Goal: Information Seeking & Learning: Check status

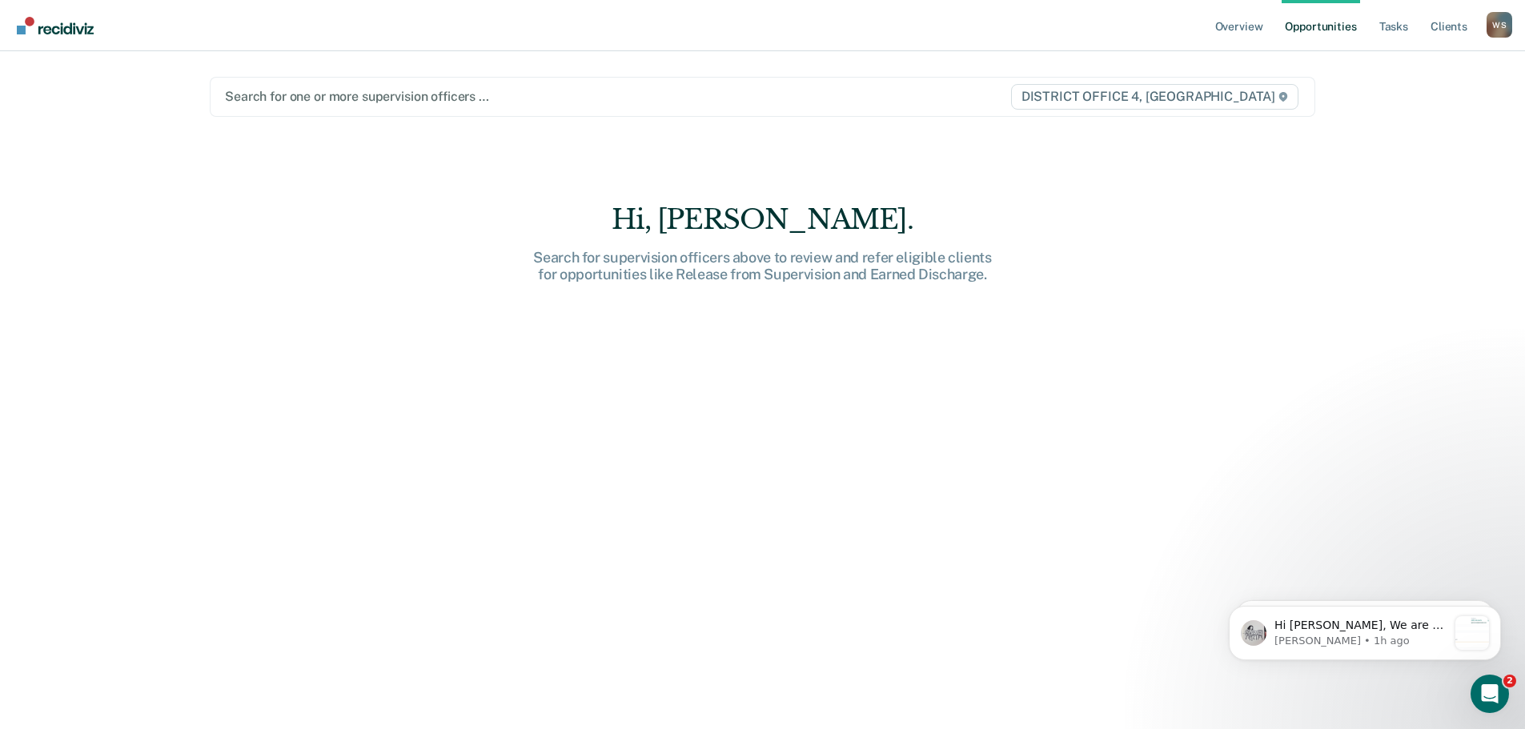
click at [314, 98] on div at bounding box center [601, 96] width 752 height 18
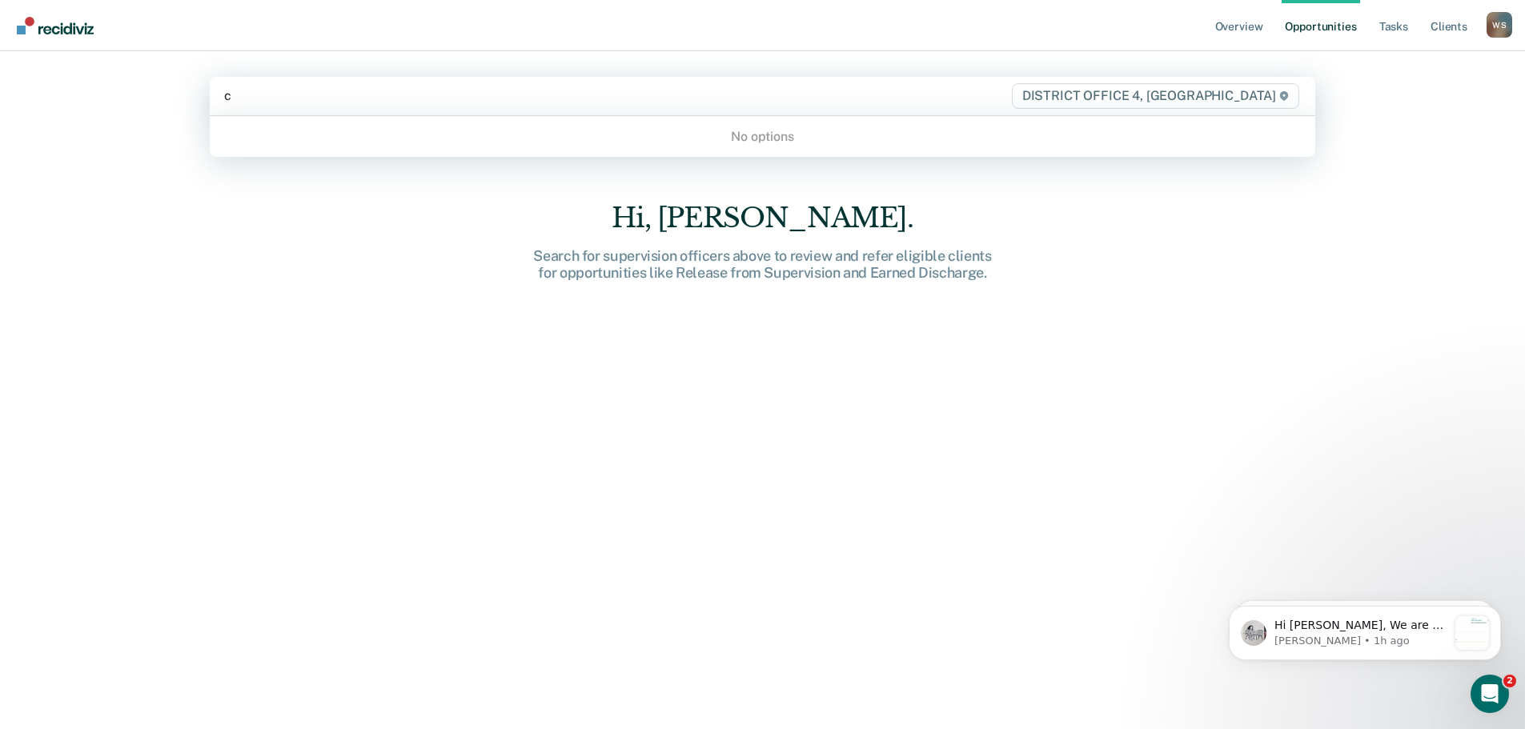
type input "cr"
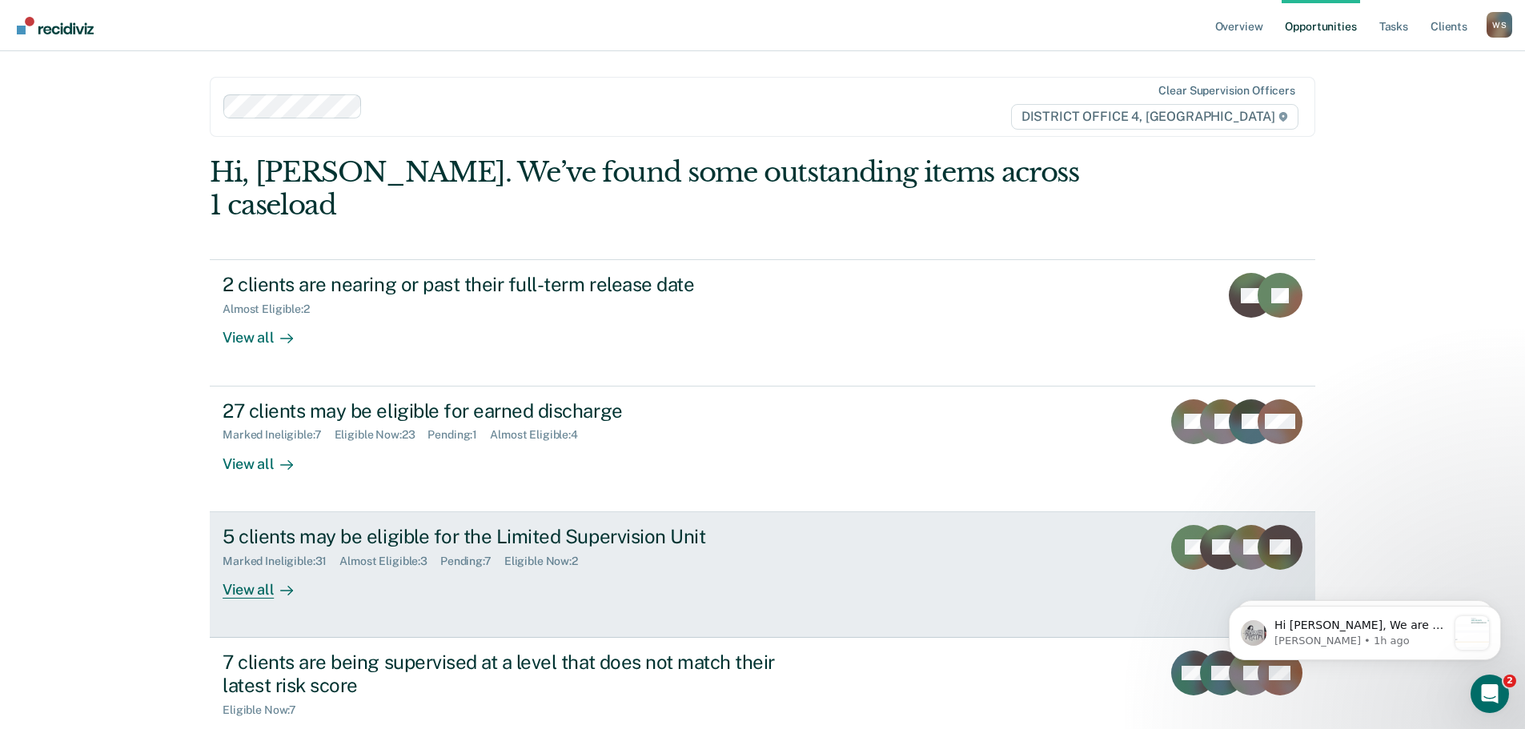
click at [248, 568] on div "View all" at bounding box center [268, 583] width 90 height 31
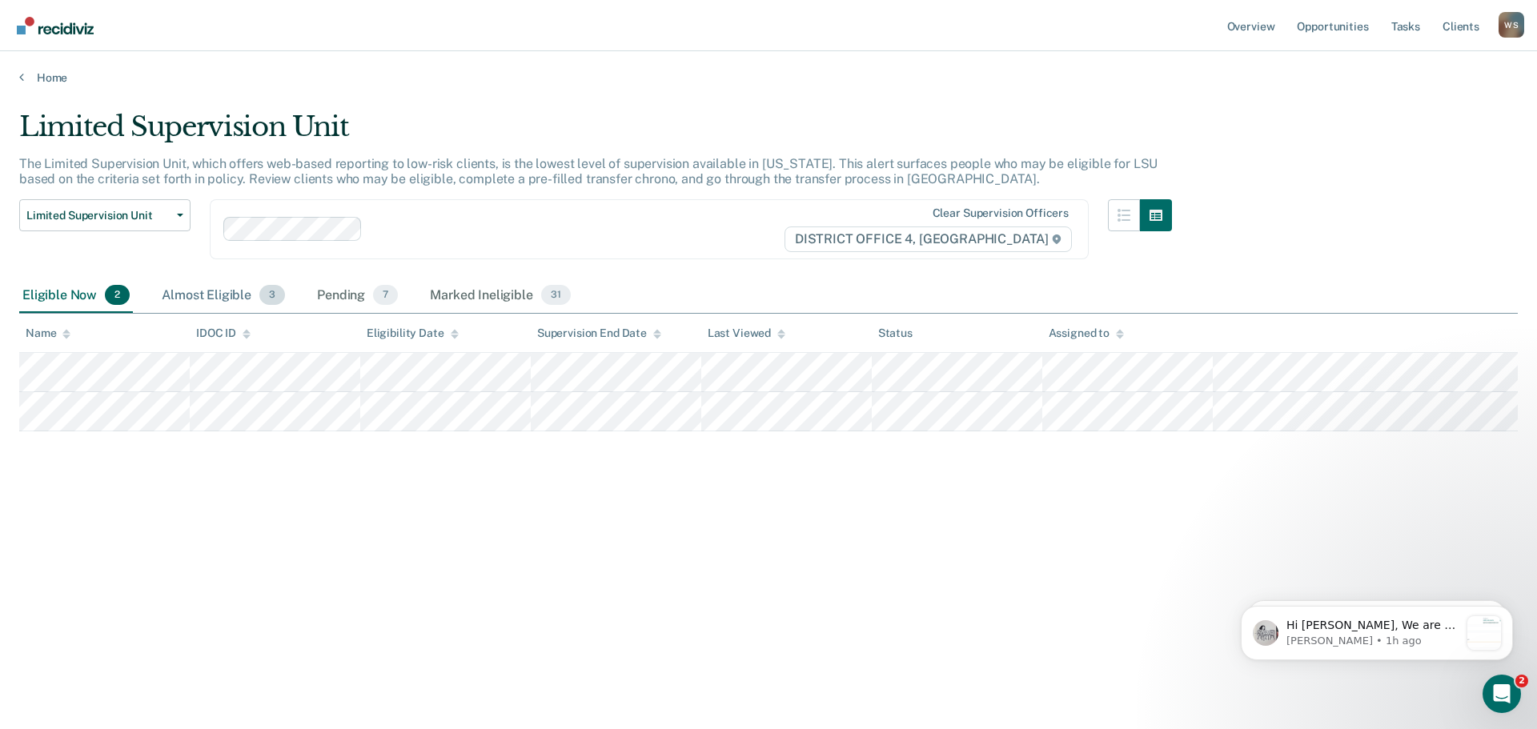
click at [199, 293] on div "Almost Eligible 3" at bounding box center [224, 296] width 130 height 35
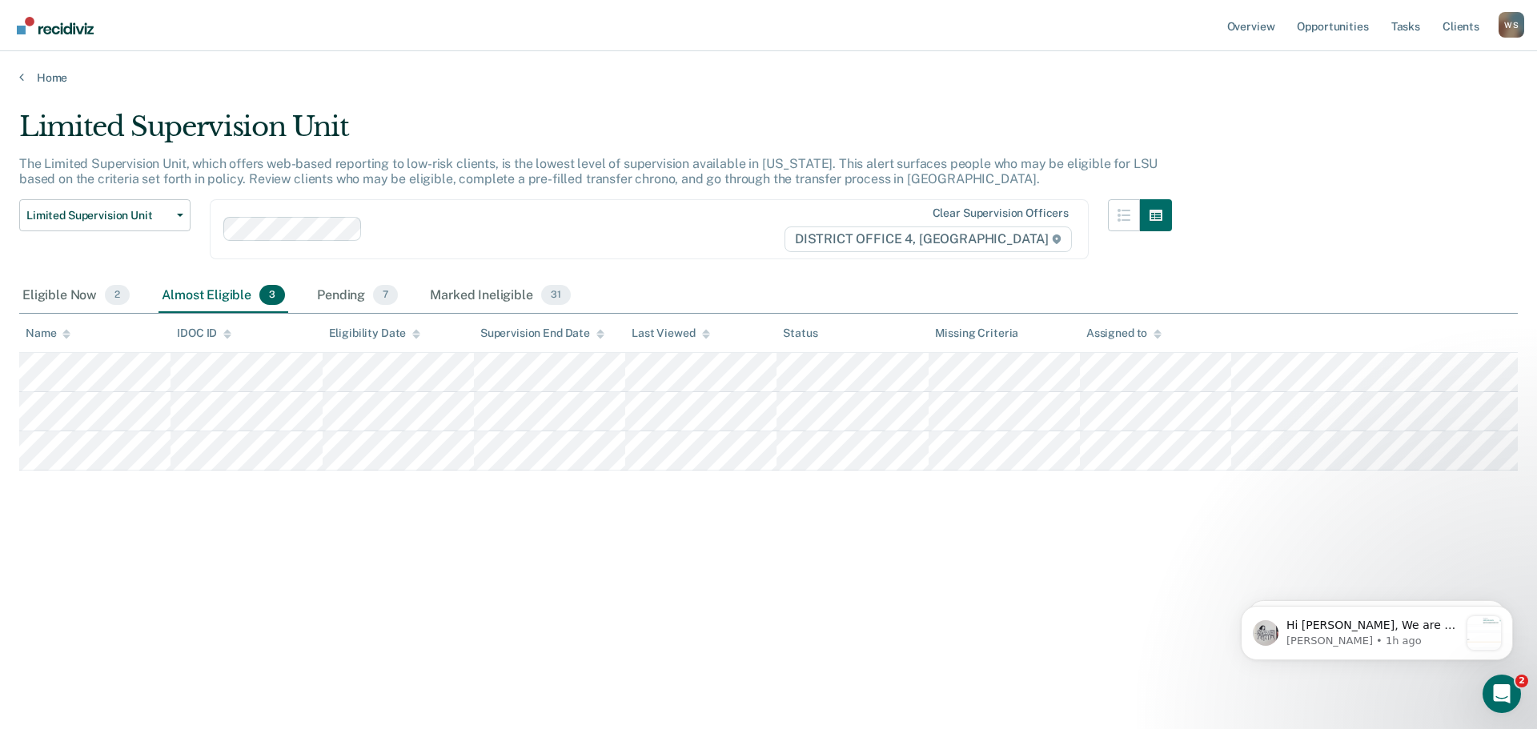
click at [207, 291] on div "Almost Eligible 3" at bounding box center [224, 296] width 130 height 35
click at [22, 74] on icon at bounding box center [21, 76] width 5 height 13
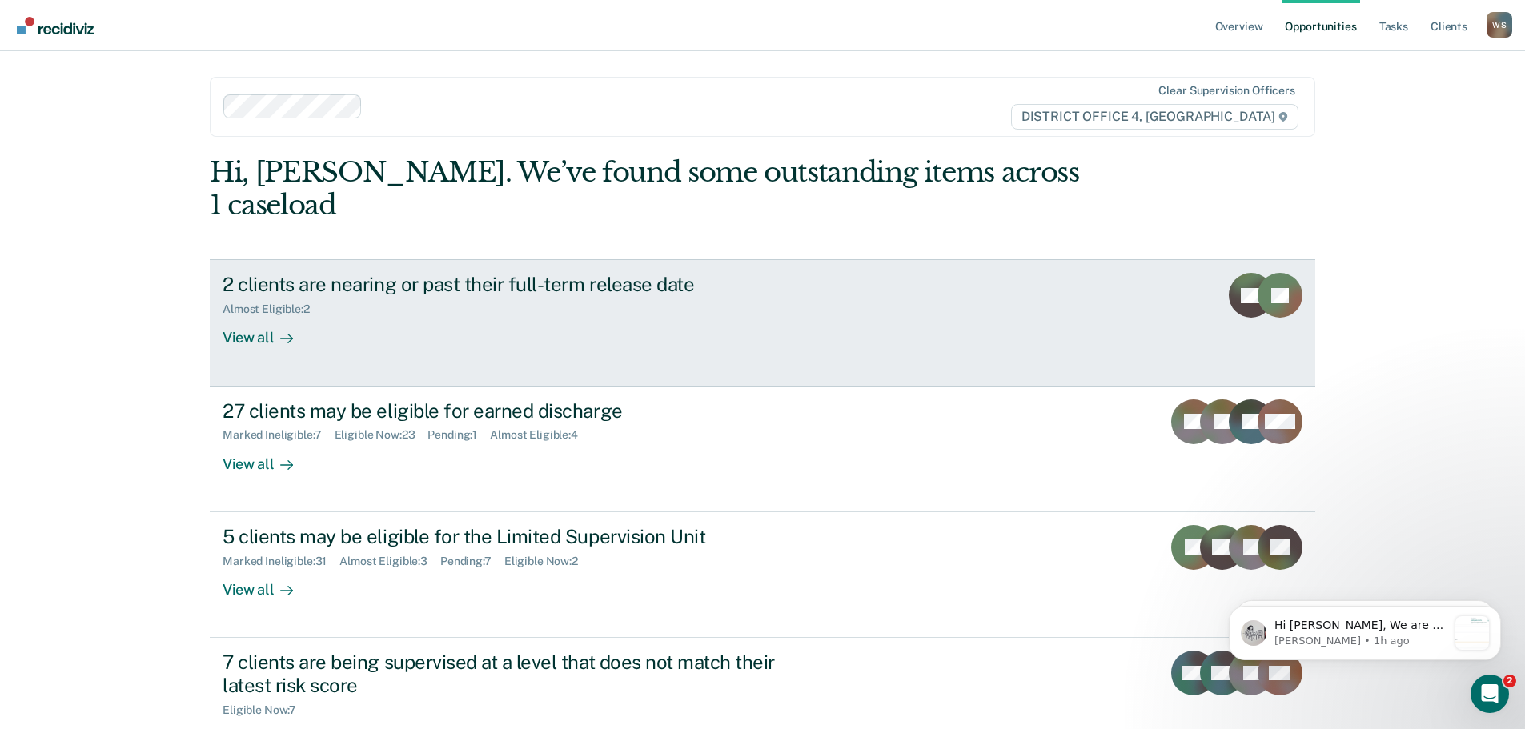
click at [410, 273] on div "2 clients are nearing or past their full-term release date" at bounding box center [504, 284] width 562 height 23
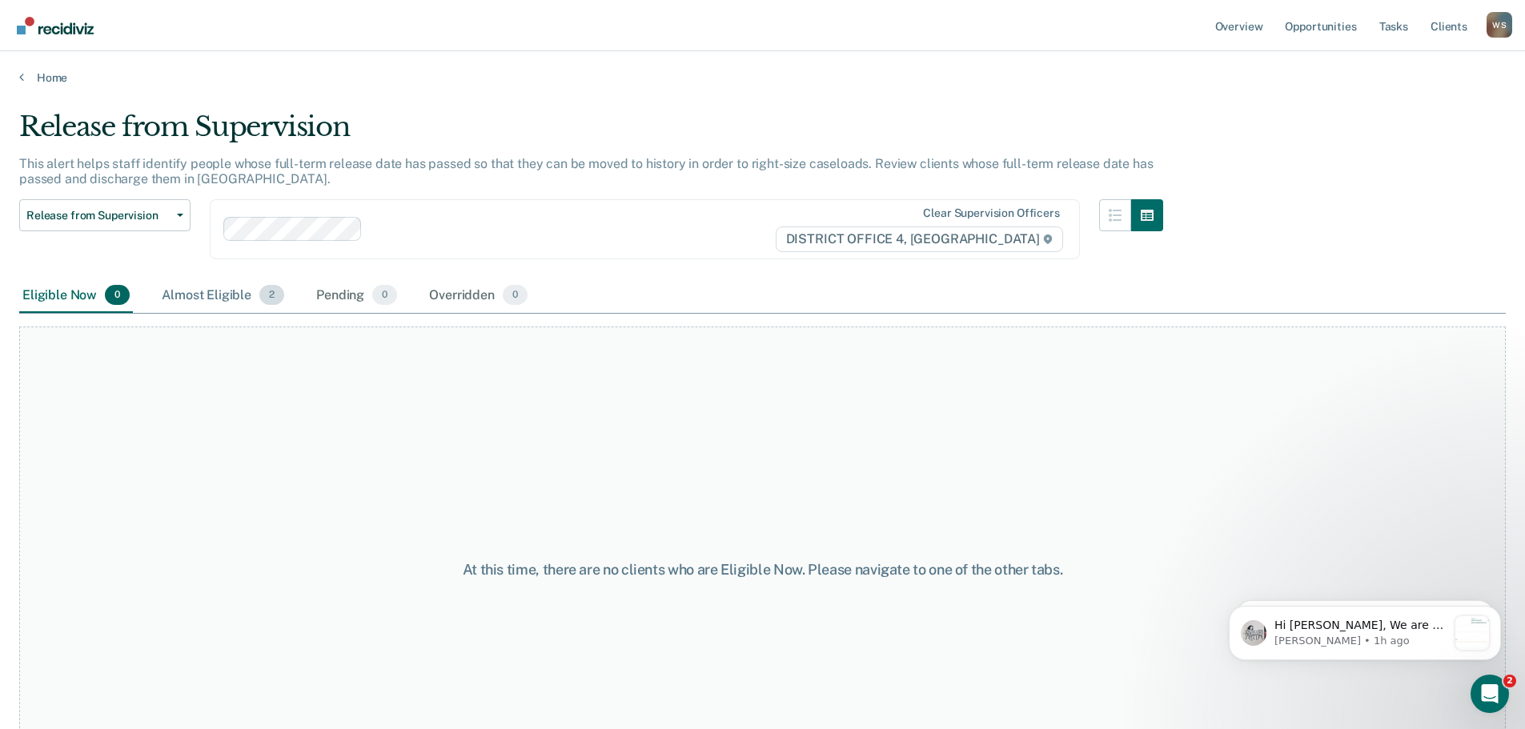
click at [211, 291] on div "Almost Eligible 2" at bounding box center [223, 296] width 129 height 35
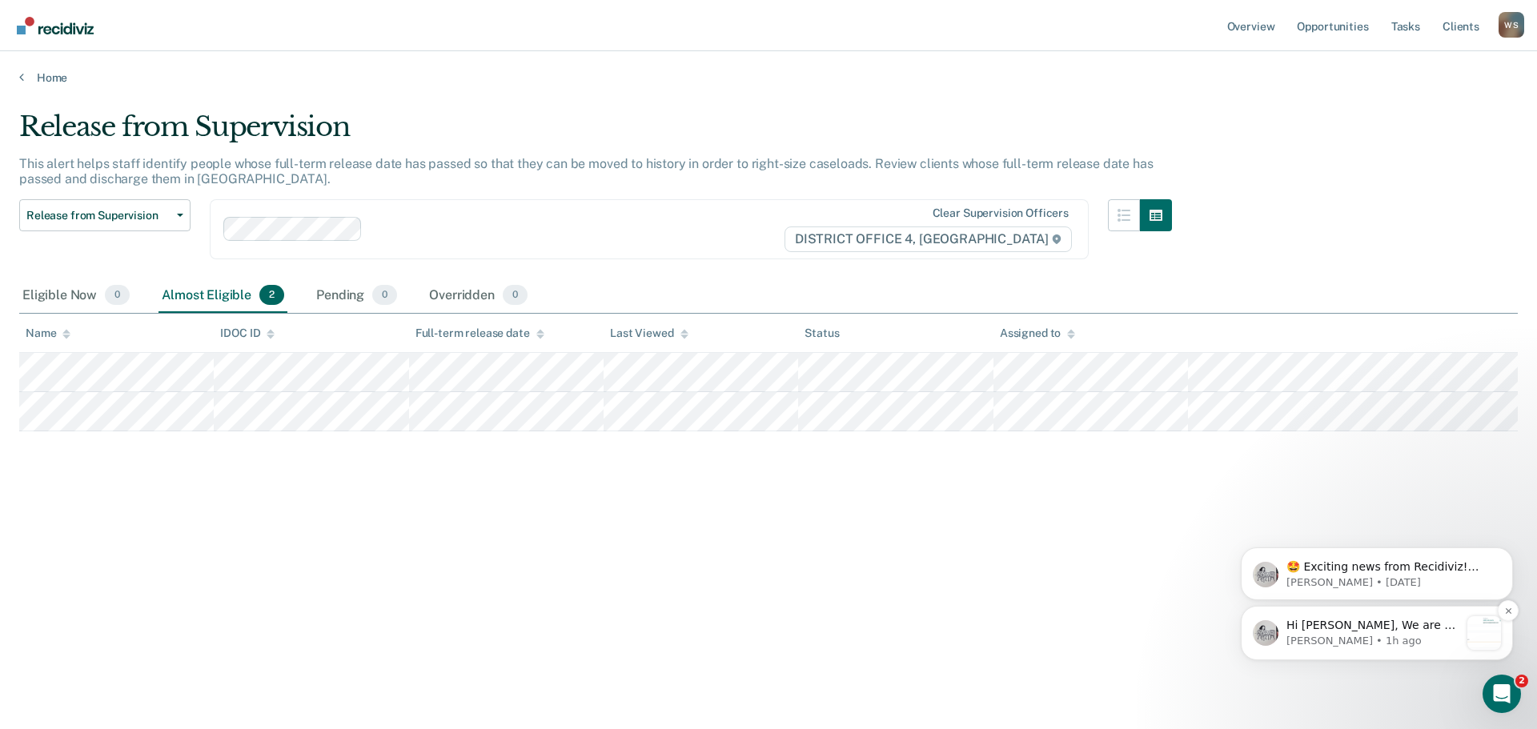
click at [1375, 622] on p "Hi [PERSON_NAME], We are so excited to announce a brand new feature: AI case no…" at bounding box center [1373, 626] width 173 height 16
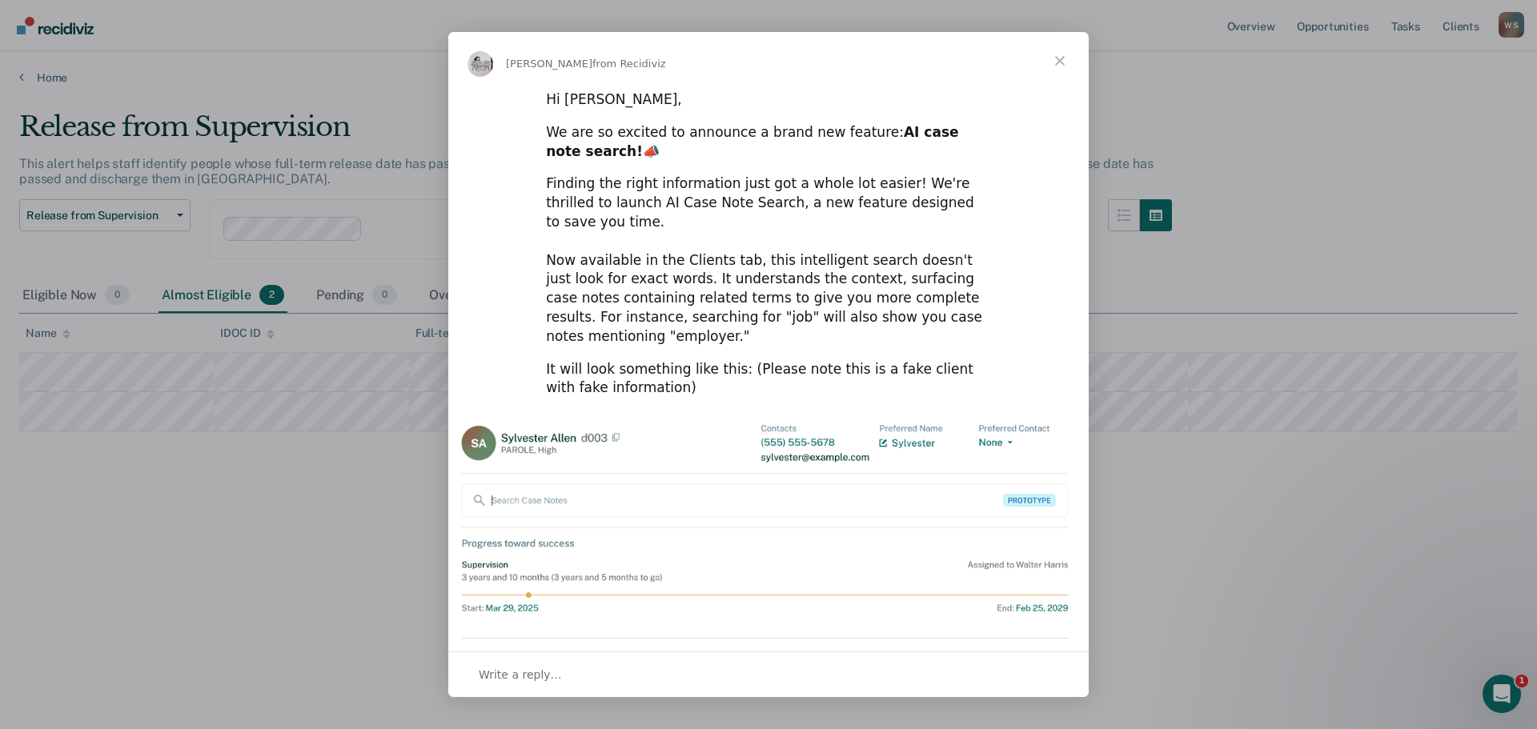
scroll to position [50, 0]
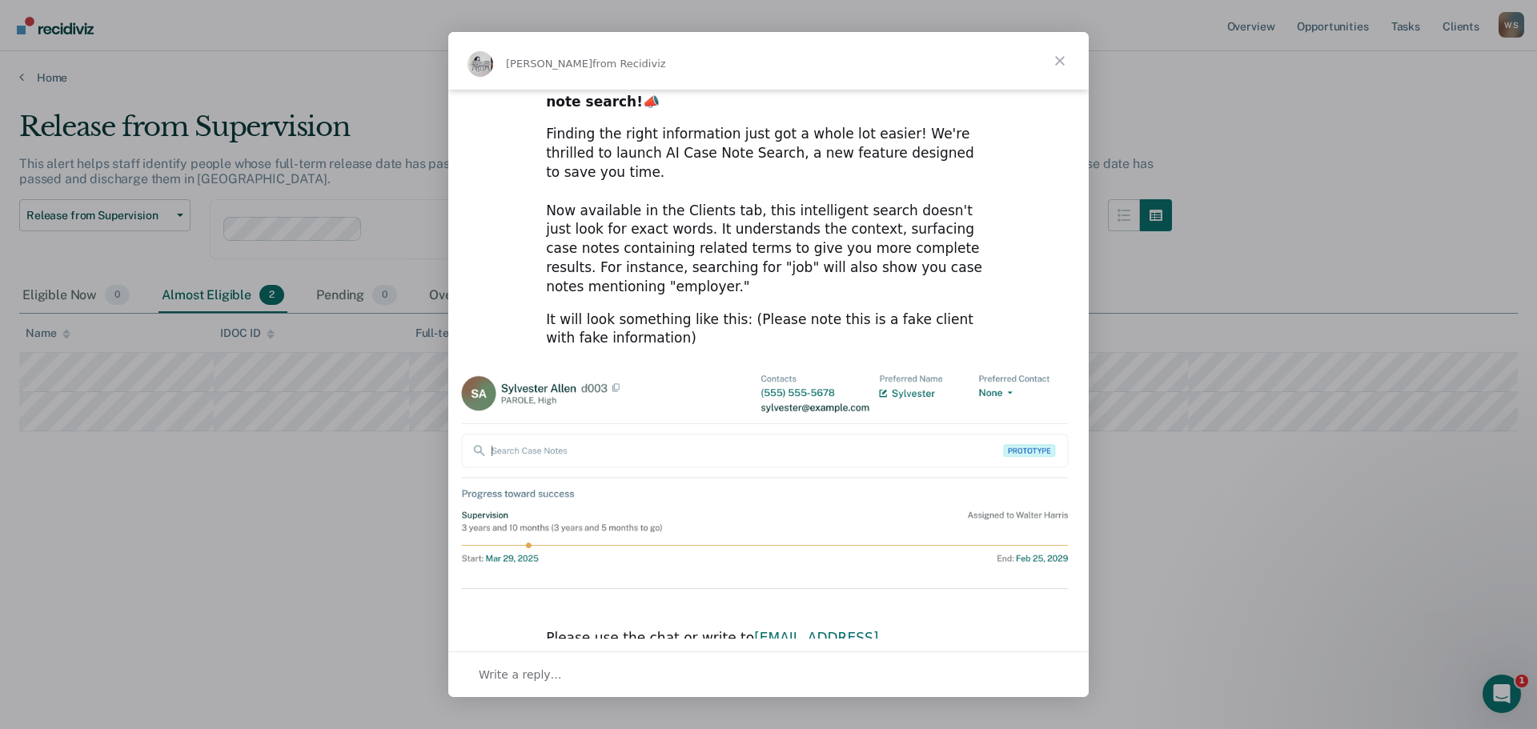
click at [1056, 58] on span "Close" at bounding box center [1060, 61] width 58 height 58
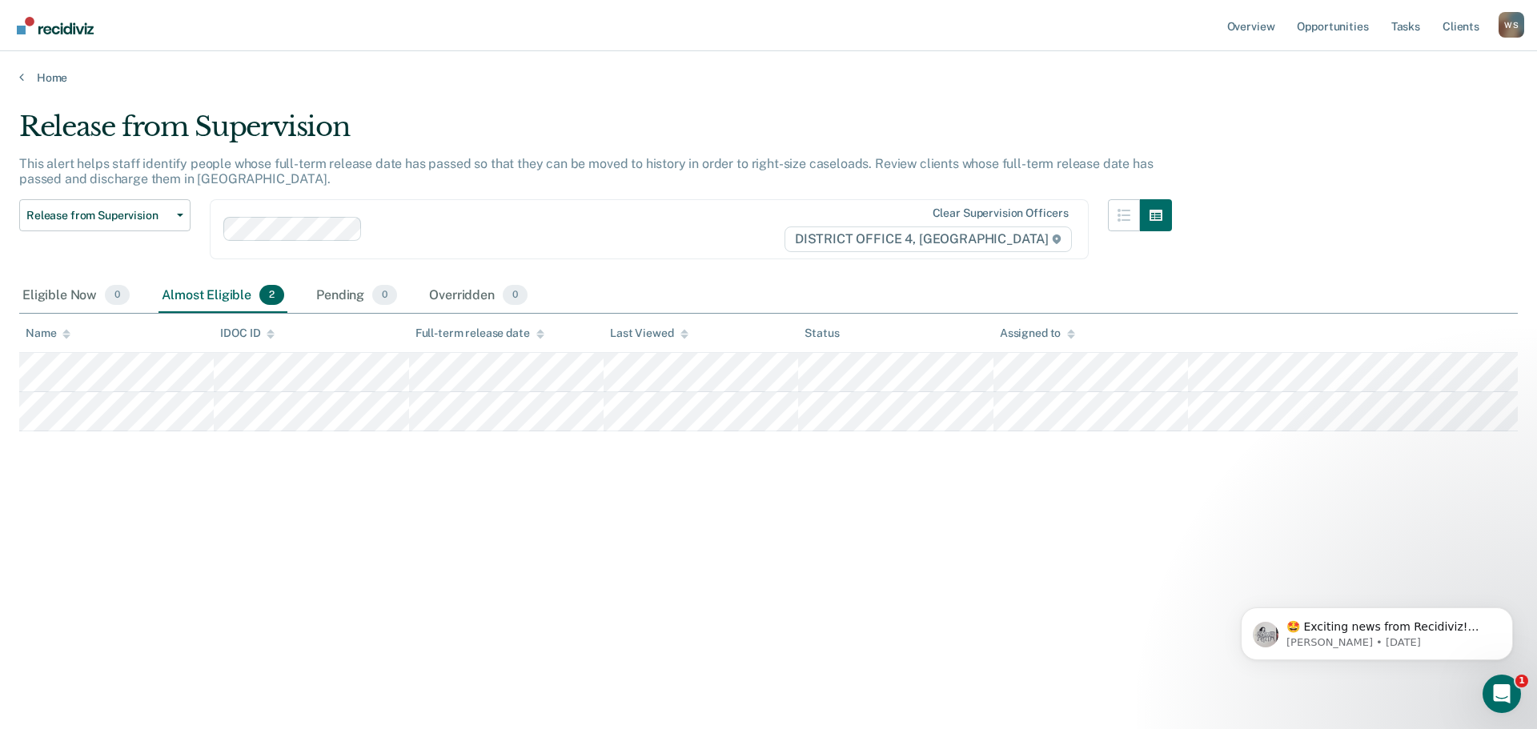
scroll to position [0, 0]
